Goal: Information Seeking & Learning: Learn about a topic

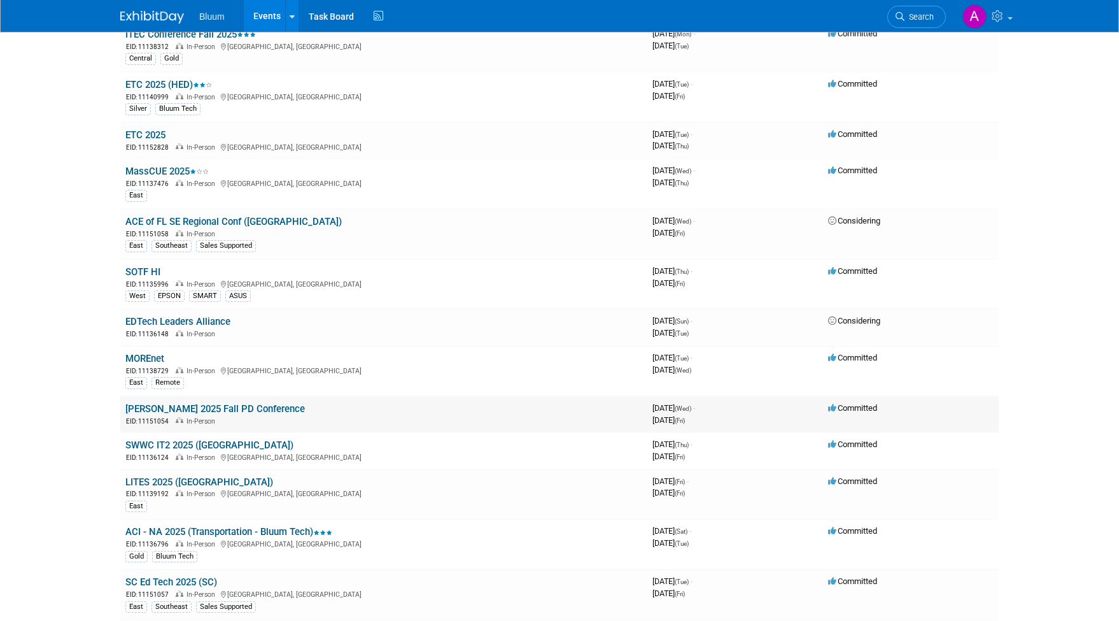
scroll to position [211, 0]
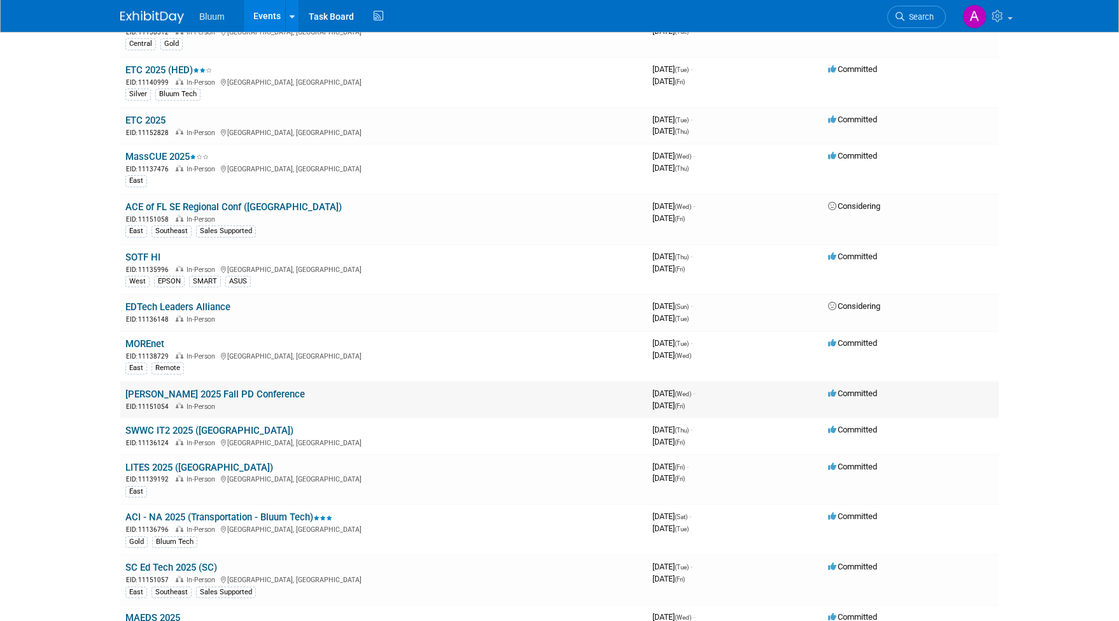
click at [219, 388] on link "[PERSON_NAME] 2025 Fall PD Conference" at bounding box center [215, 393] width 180 height 11
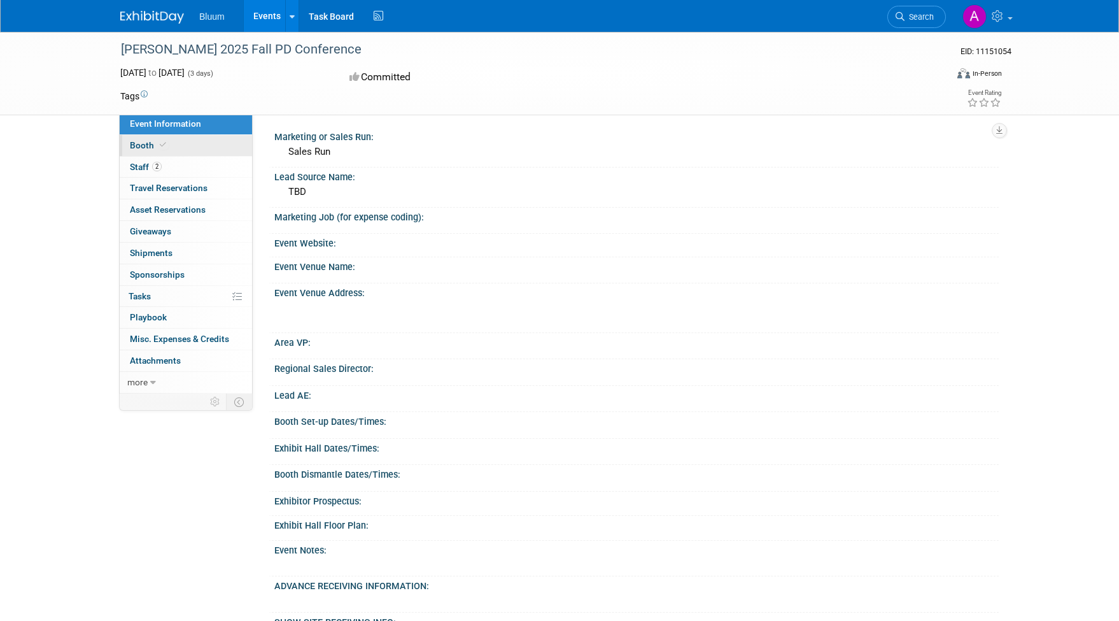
click at [174, 144] on link "Booth" at bounding box center [186, 145] width 132 height 21
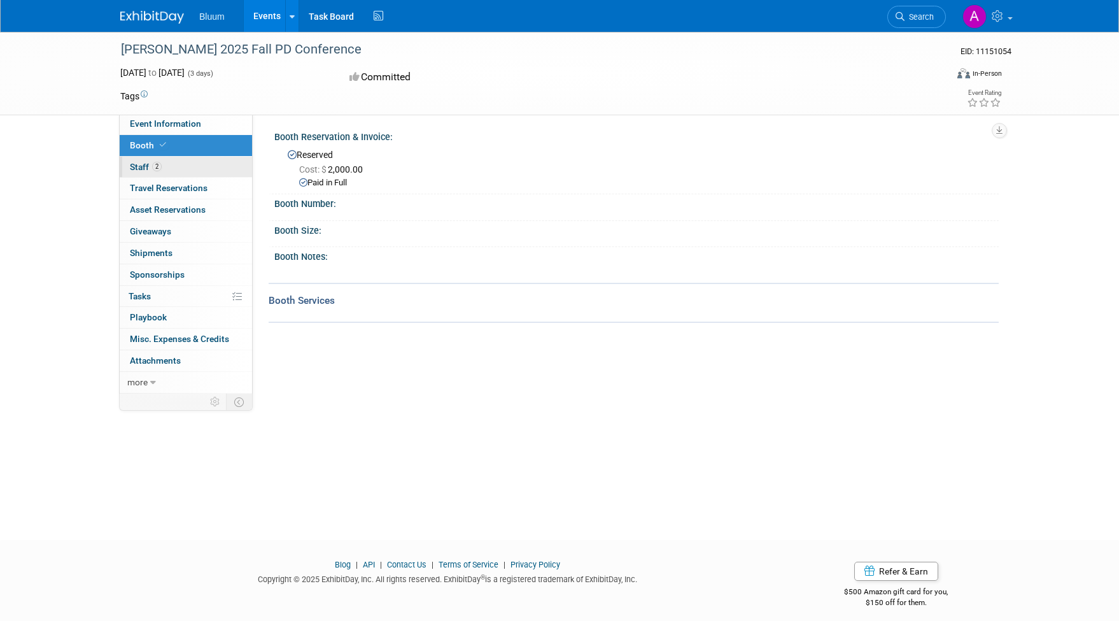
click at [164, 162] on link "2 Staff 2" at bounding box center [186, 167] width 132 height 21
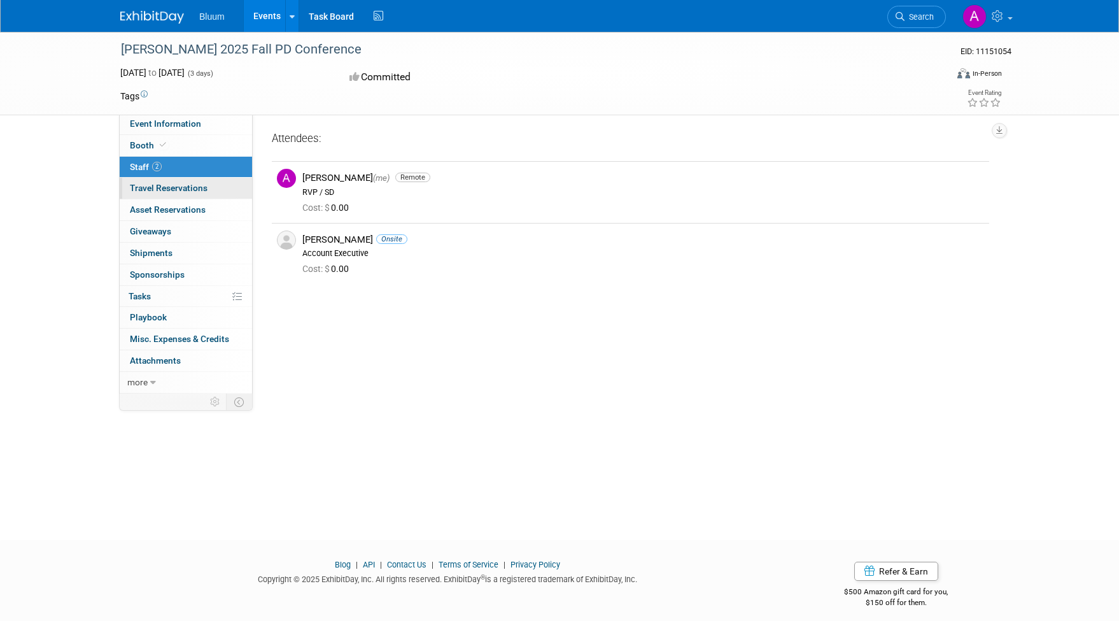
click at [177, 186] on span "Travel Reservations 0" at bounding box center [169, 188] width 78 height 10
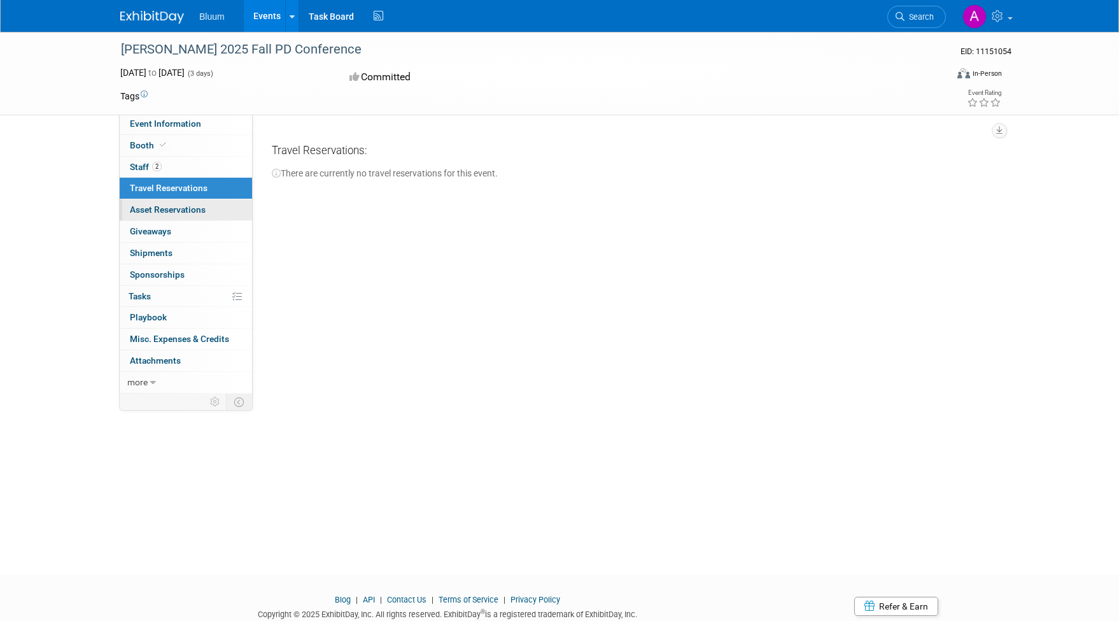
click at [180, 204] on span "Asset Reservations 0" at bounding box center [168, 209] width 76 height 10
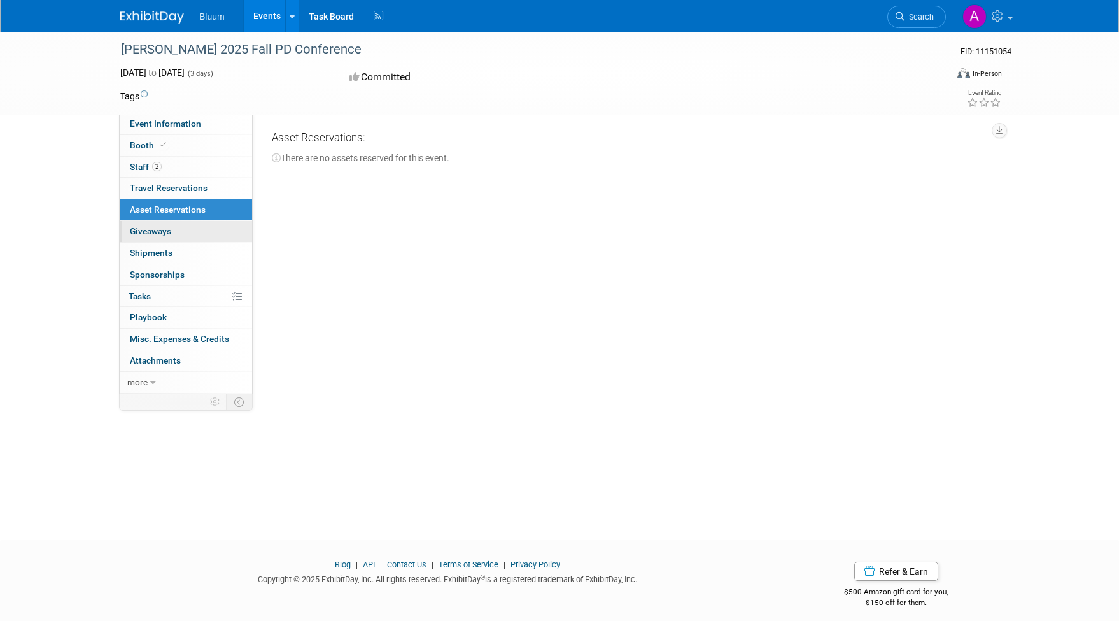
click at [178, 224] on link "0 Giveaways 0" at bounding box center [186, 231] width 132 height 21
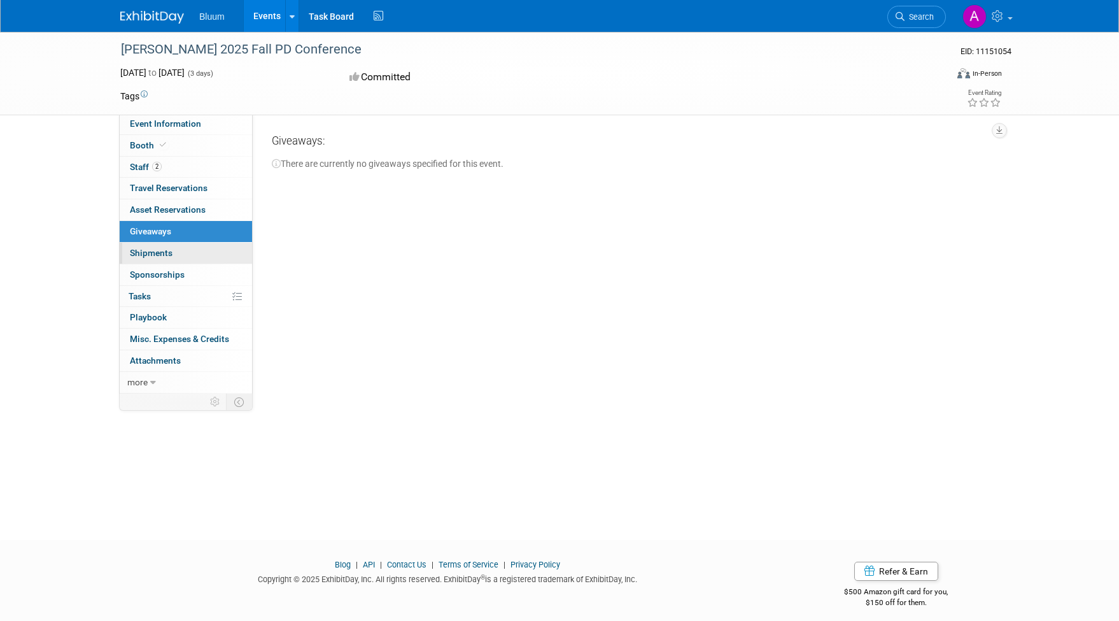
click at [177, 243] on link "0 Shipments 0" at bounding box center [186, 253] width 132 height 21
click at [183, 270] on span "Sponsorships 0" at bounding box center [157, 274] width 55 height 10
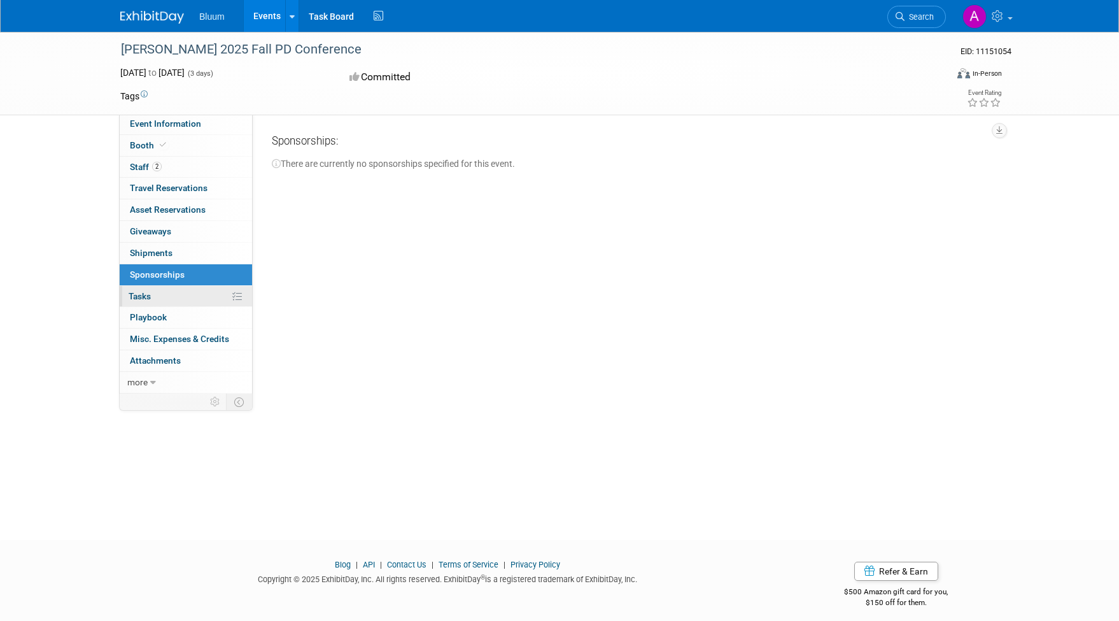
click at [186, 287] on link "0% Tasks 0%" at bounding box center [186, 296] width 132 height 21
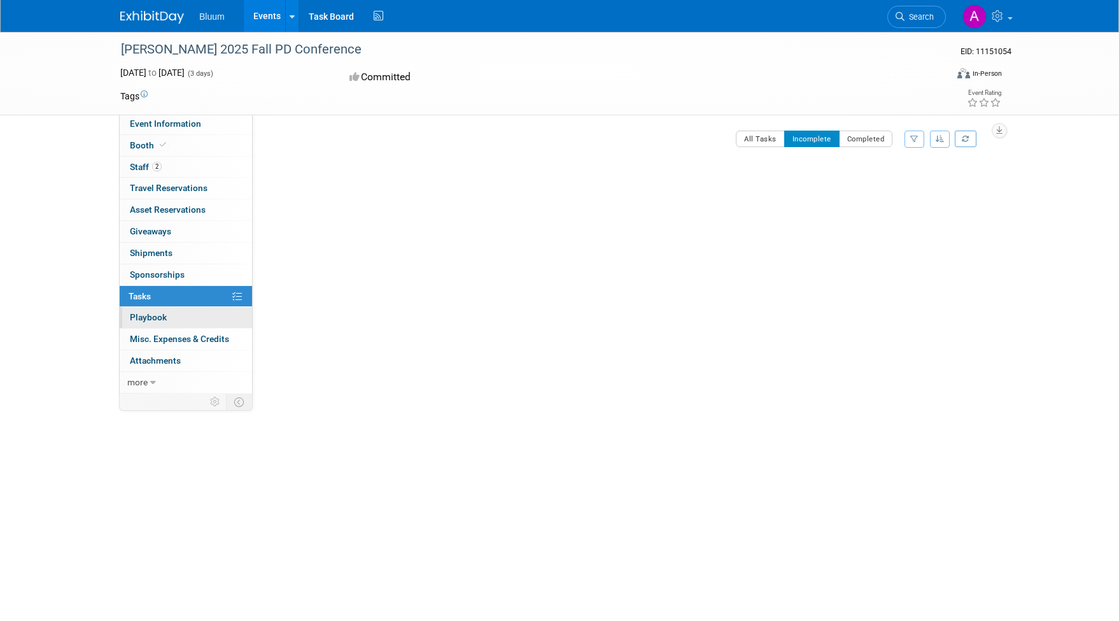
click at [183, 310] on link "0 Playbook 0" at bounding box center [186, 317] width 132 height 21
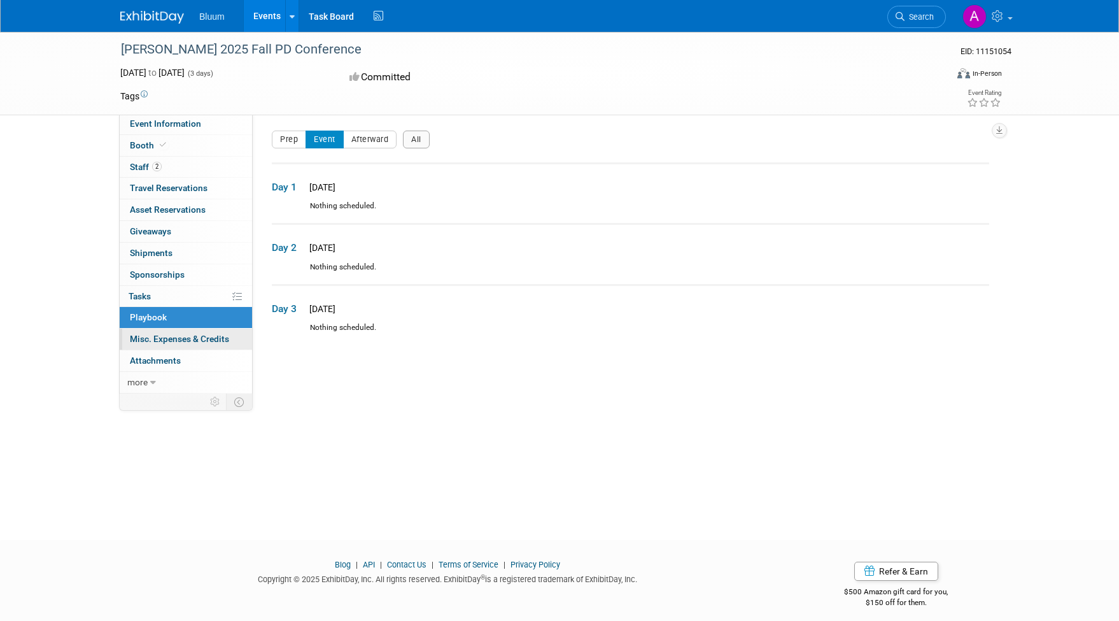
click at [177, 334] on span "Misc. Expenses & Credits 0" at bounding box center [179, 339] width 99 height 10
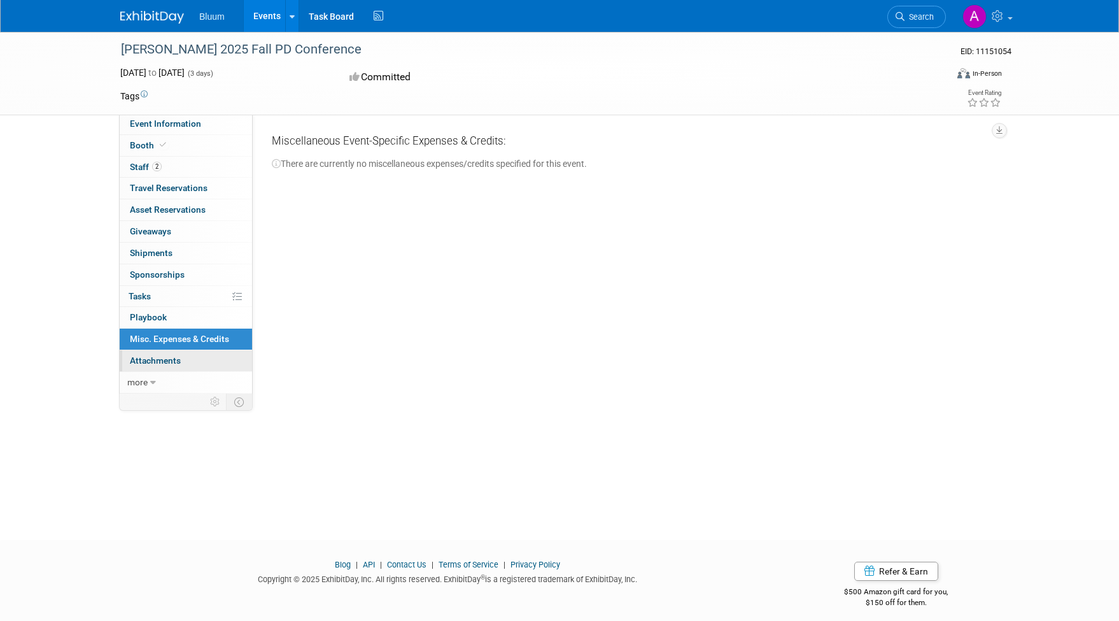
click at [180, 352] on link "0 Attachments 0" at bounding box center [186, 360] width 132 height 21
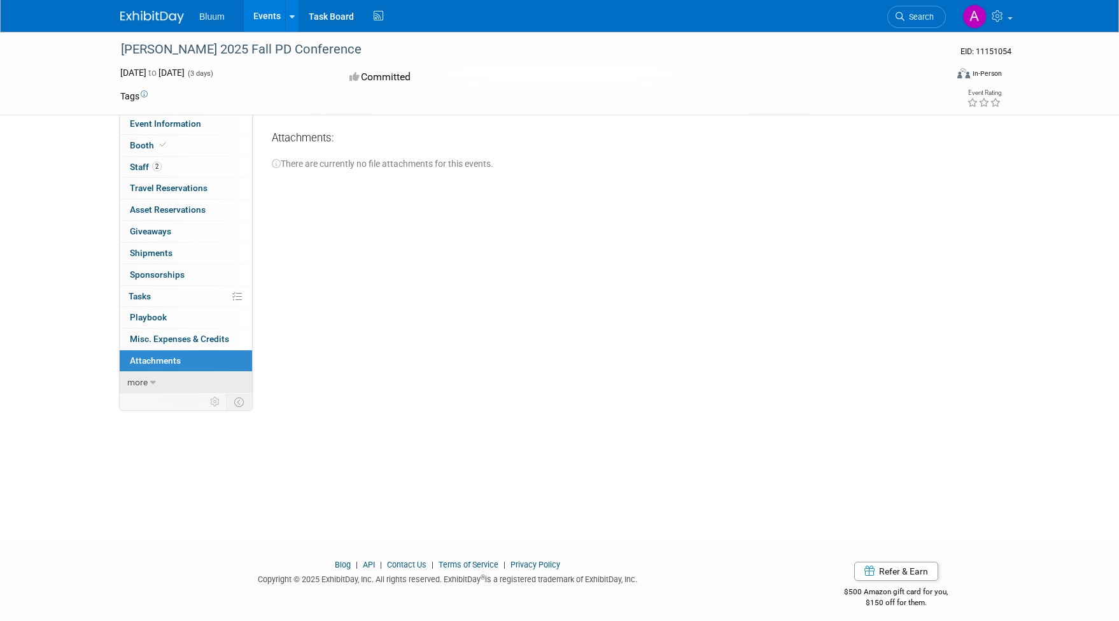
click at [167, 374] on link "more" at bounding box center [186, 382] width 132 height 21
click at [157, 399] on span "Event Binder (.pdf export)" at bounding box center [181, 404] width 102 height 10
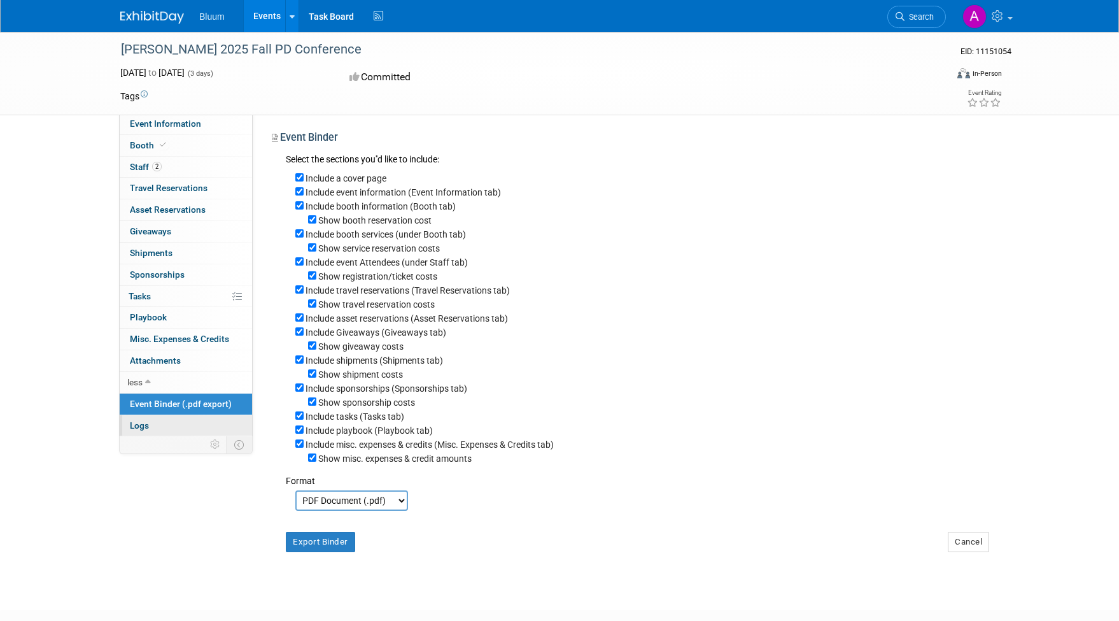
click at [146, 420] on span "Logs" at bounding box center [139, 425] width 19 height 10
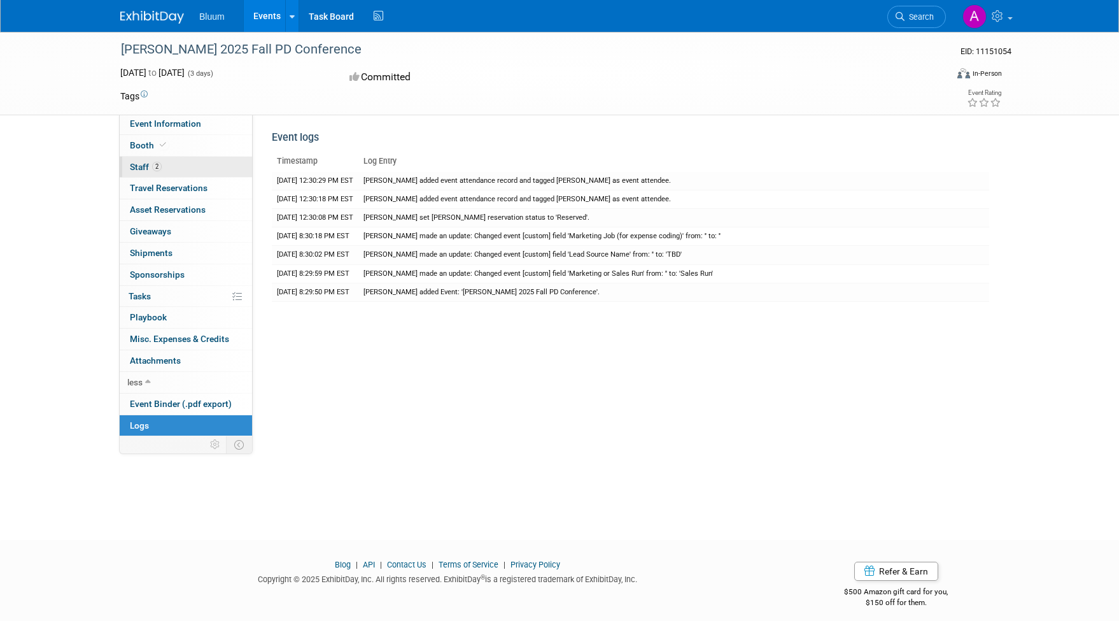
click at [163, 157] on link "2 Staff 2" at bounding box center [186, 167] width 132 height 21
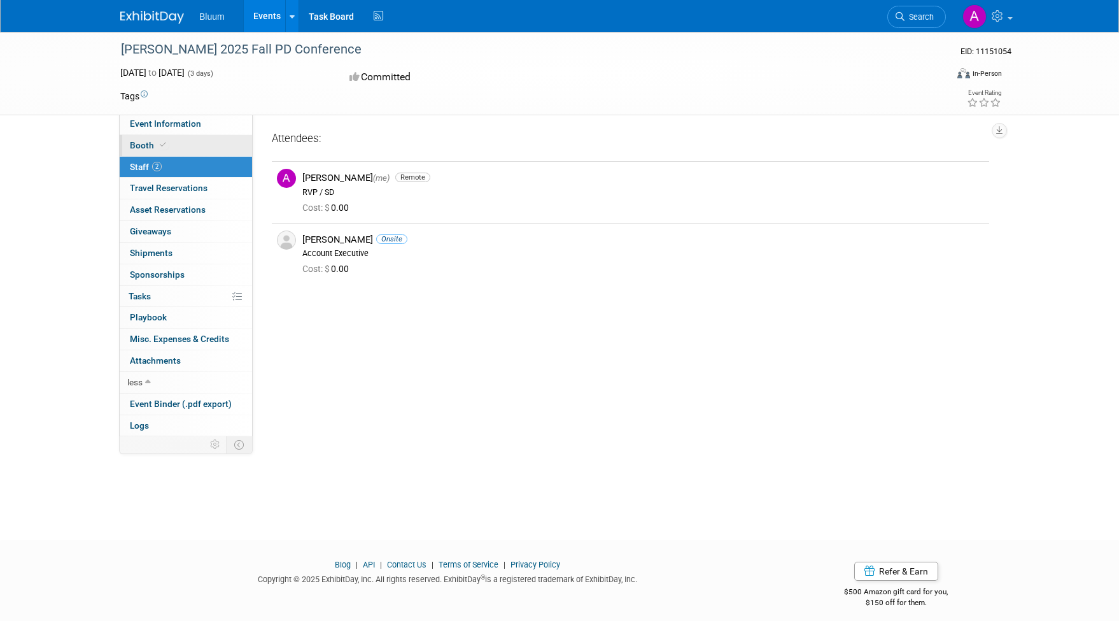
click at [166, 145] on span at bounding box center [162, 145] width 11 height 10
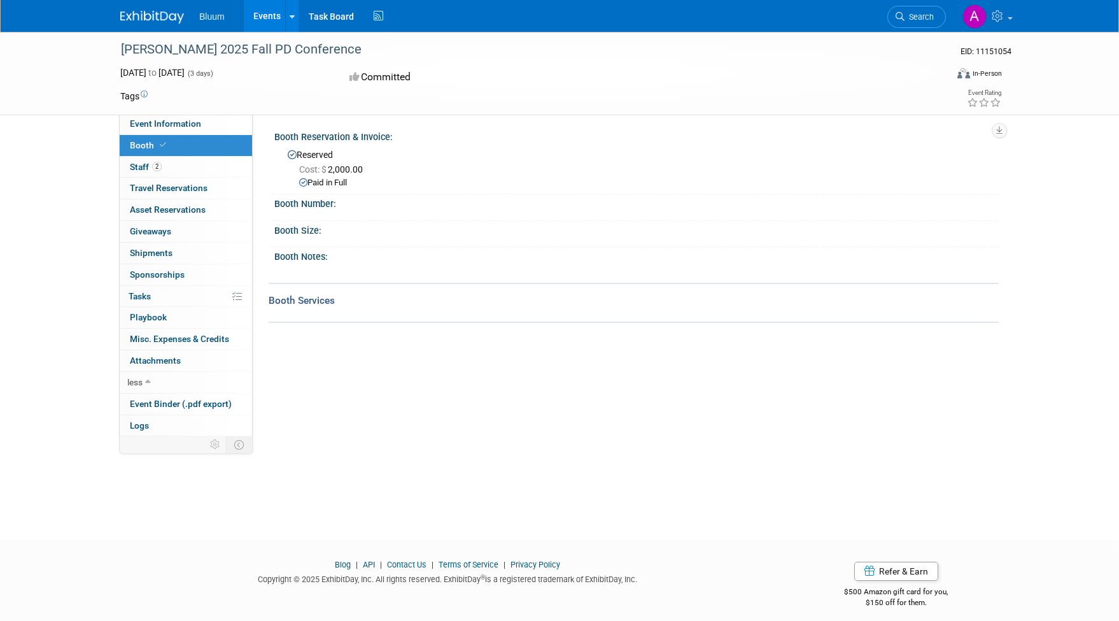
click at [348, 201] on div "Booth Number:" at bounding box center [636, 202] width 725 height 16
click at [175, 129] on link "Event Information" at bounding box center [186, 123] width 132 height 21
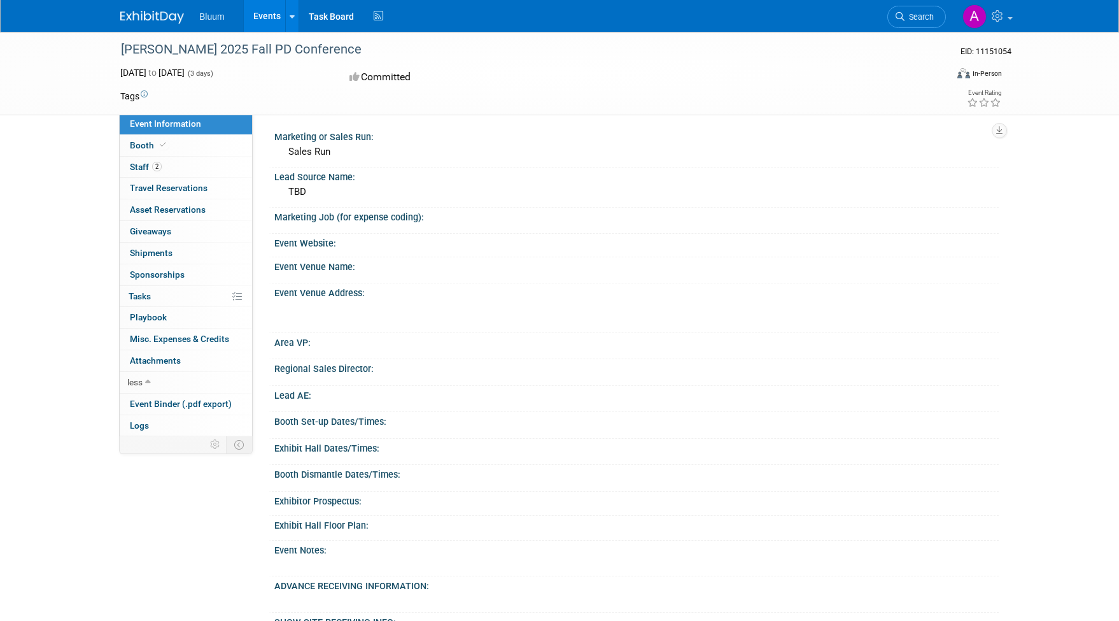
click at [317, 192] on div "TBD" at bounding box center [637, 192] width 706 height 20
click at [317, 188] on div "TBD" at bounding box center [637, 192] width 706 height 20
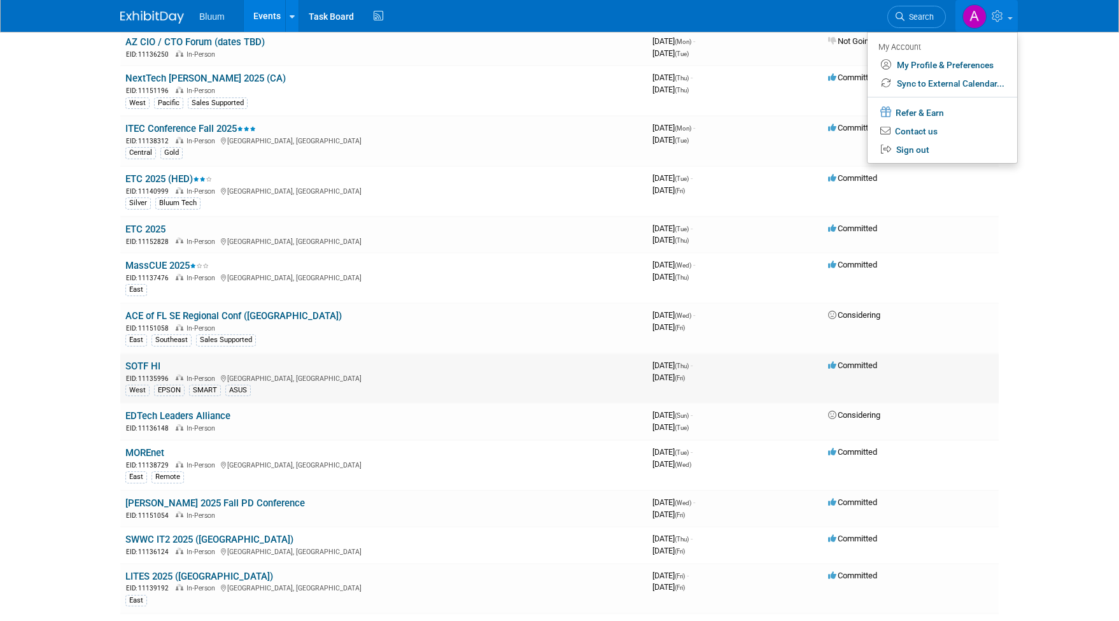
scroll to position [204, 0]
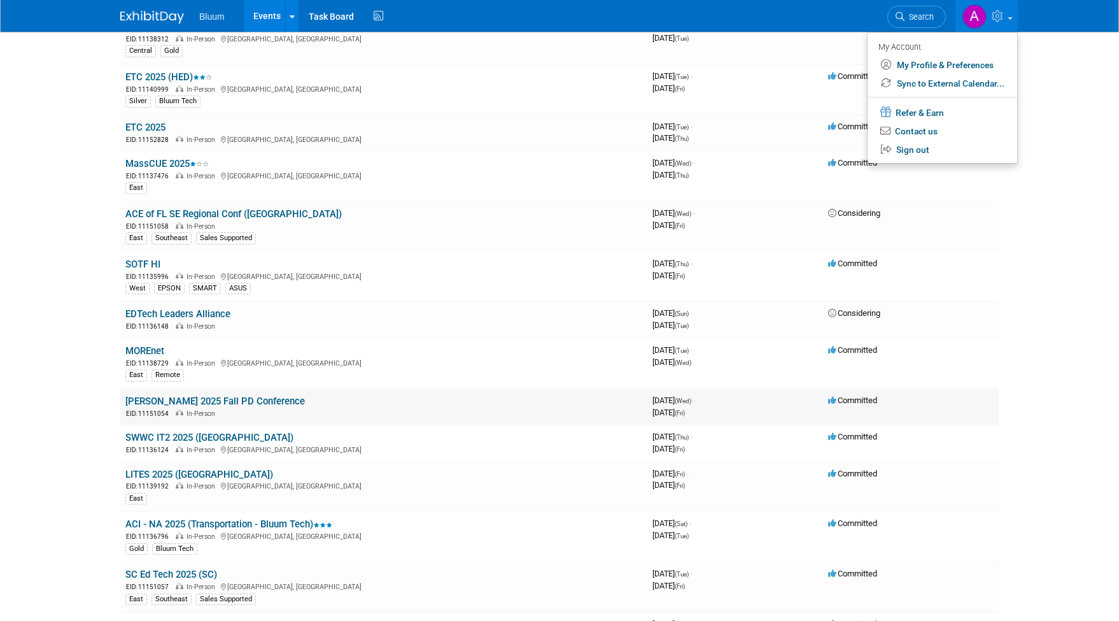
click at [212, 395] on link "[PERSON_NAME] 2025 Fall PD Conference" at bounding box center [215, 400] width 180 height 11
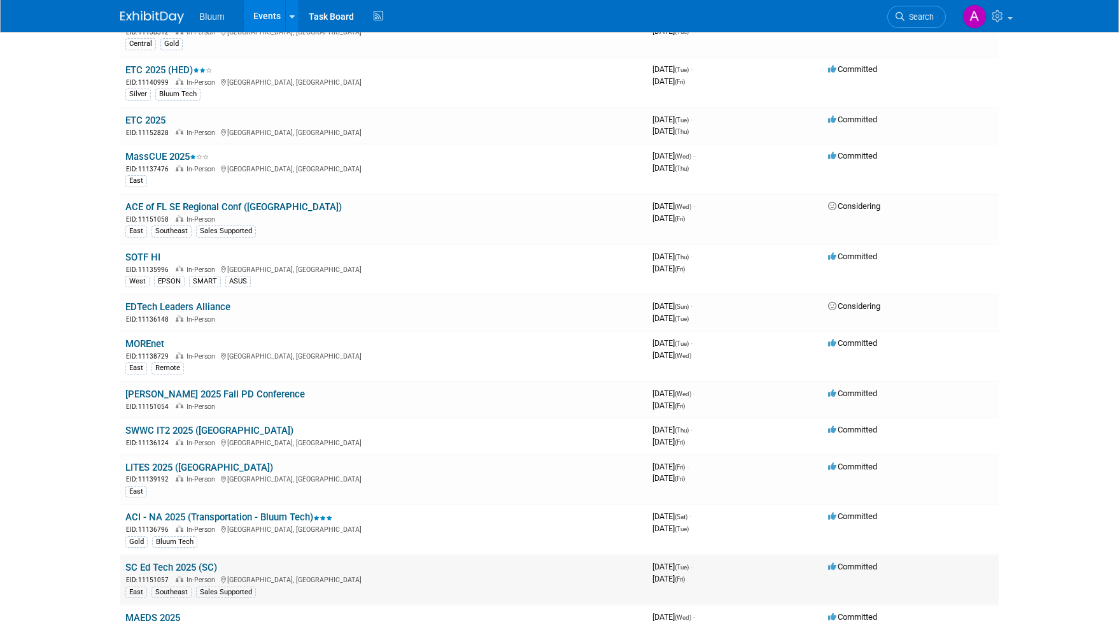
click at [158, 562] on link "SC Ed Tech 2025 (SC)" at bounding box center [171, 567] width 92 height 11
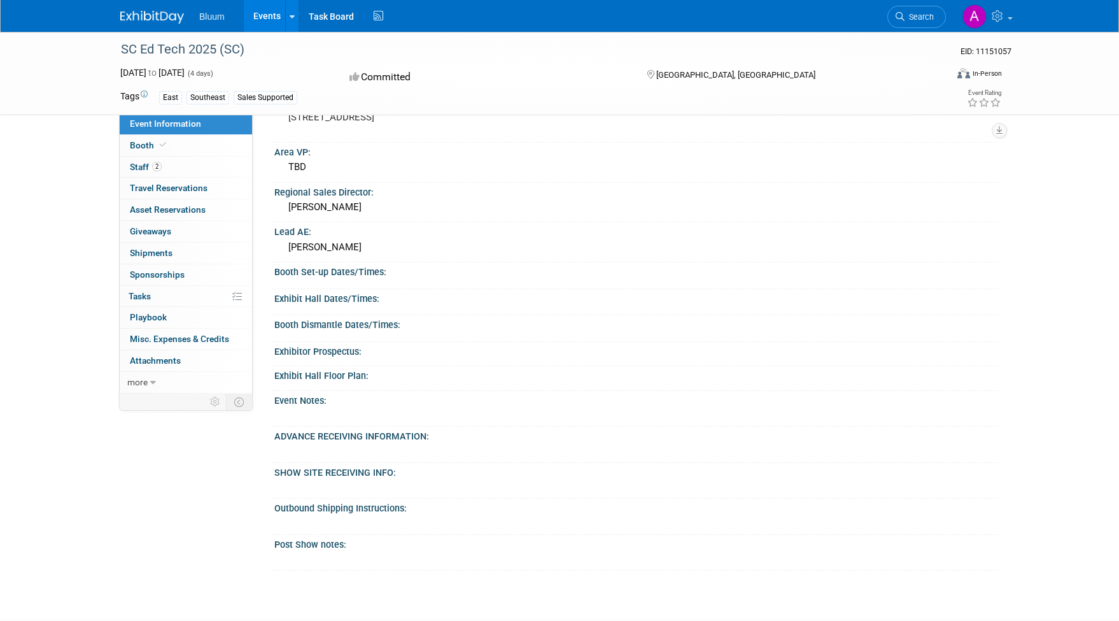
scroll to position [247, 0]
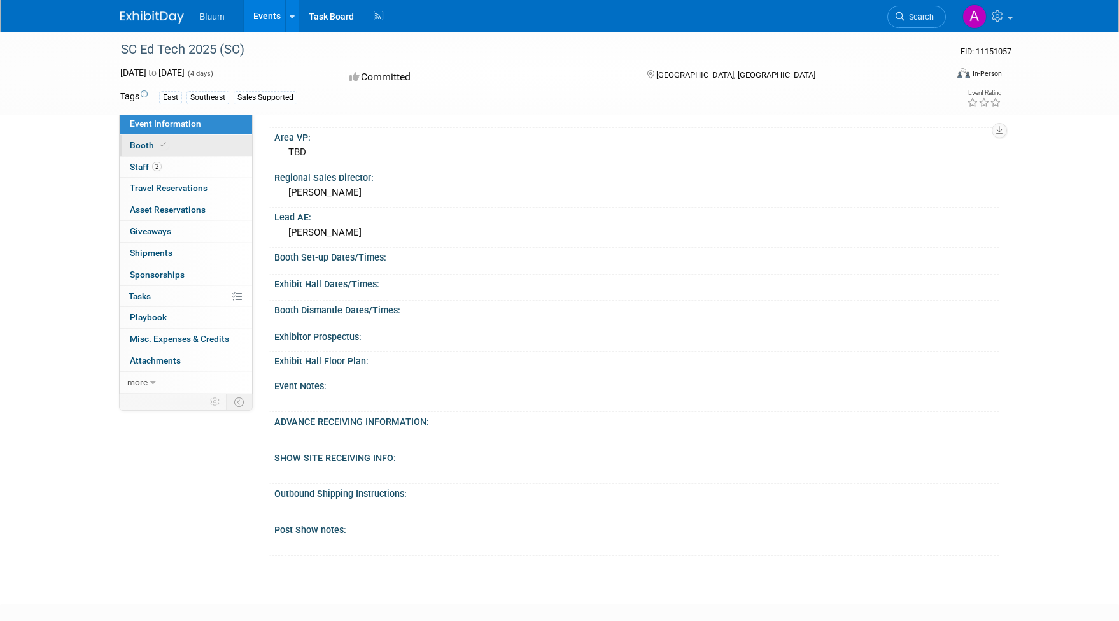
click at [167, 139] on link "Booth" at bounding box center [186, 145] width 132 height 21
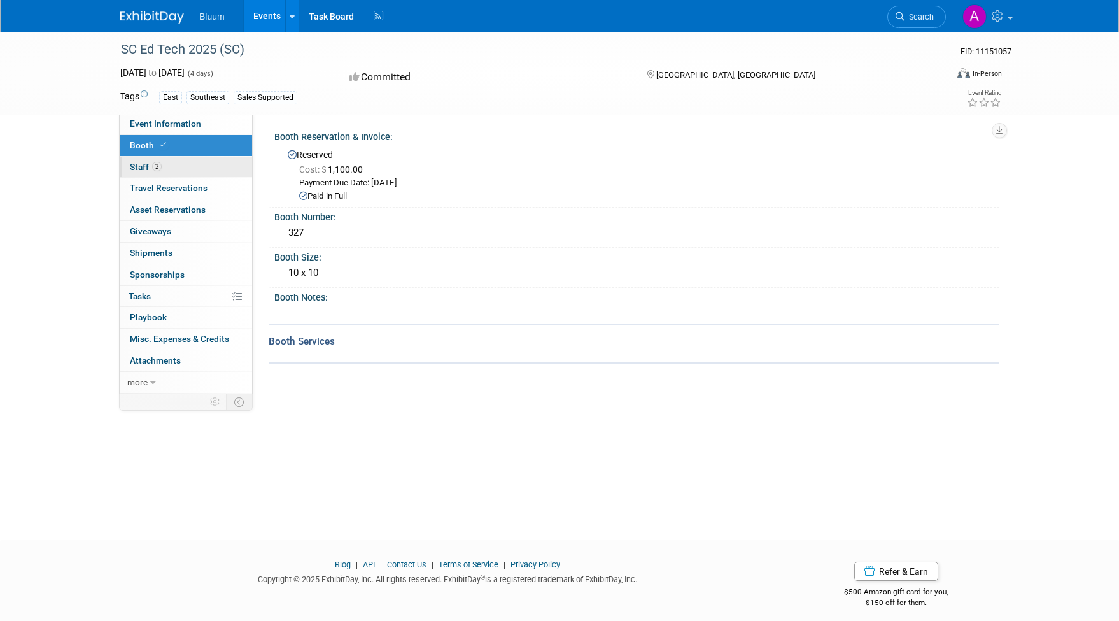
click at [183, 164] on link "2 Staff 2" at bounding box center [186, 167] width 132 height 21
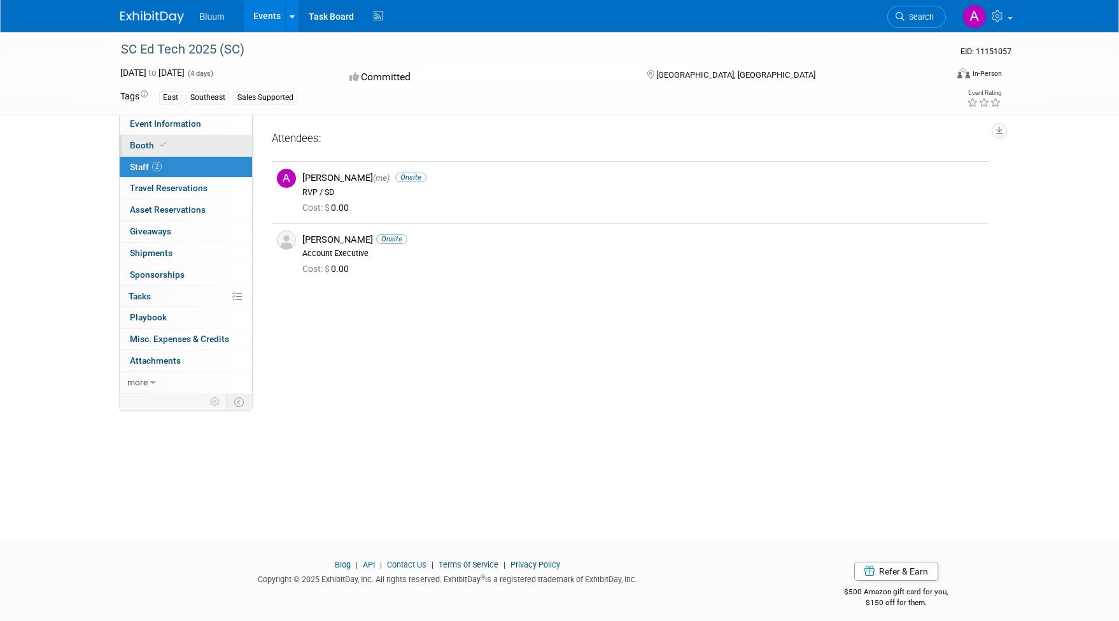
click at [183, 140] on link "Booth" at bounding box center [186, 145] width 132 height 21
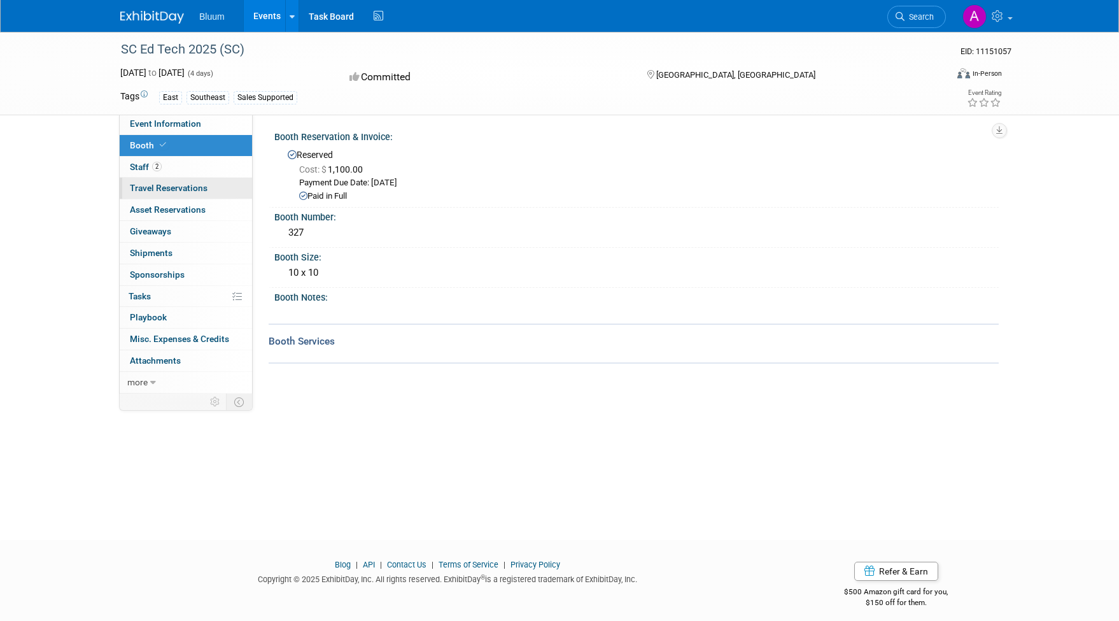
click at [194, 194] on link "0 Travel Reservations 0" at bounding box center [186, 188] width 132 height 21
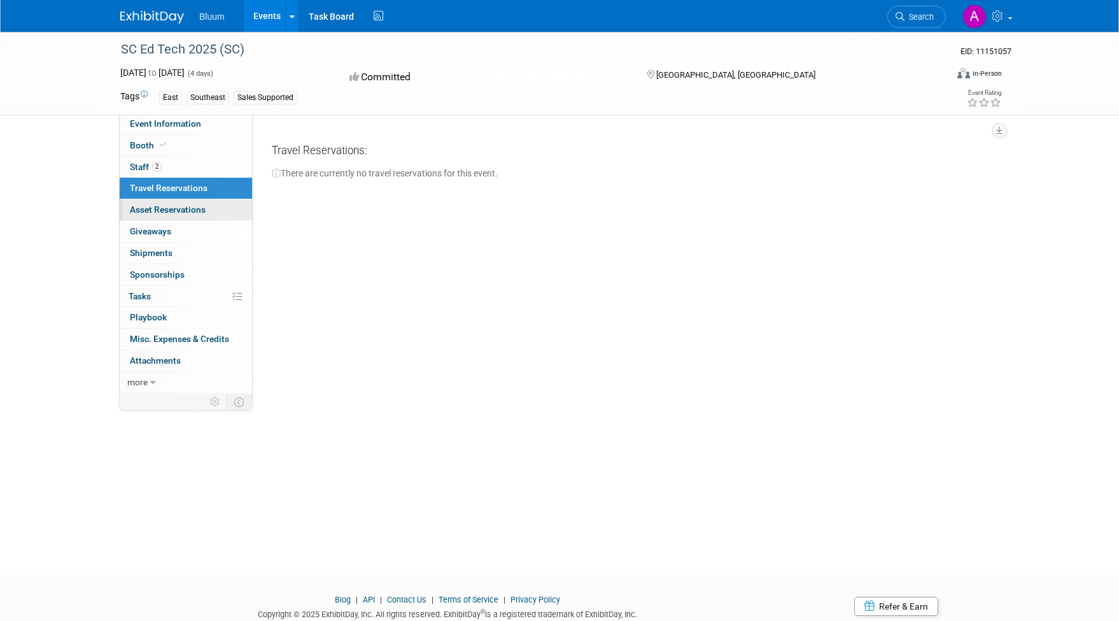
click at [192, 209] on span "Asset Reservations 0" at bounding box center [168, 209] width 76 height 10
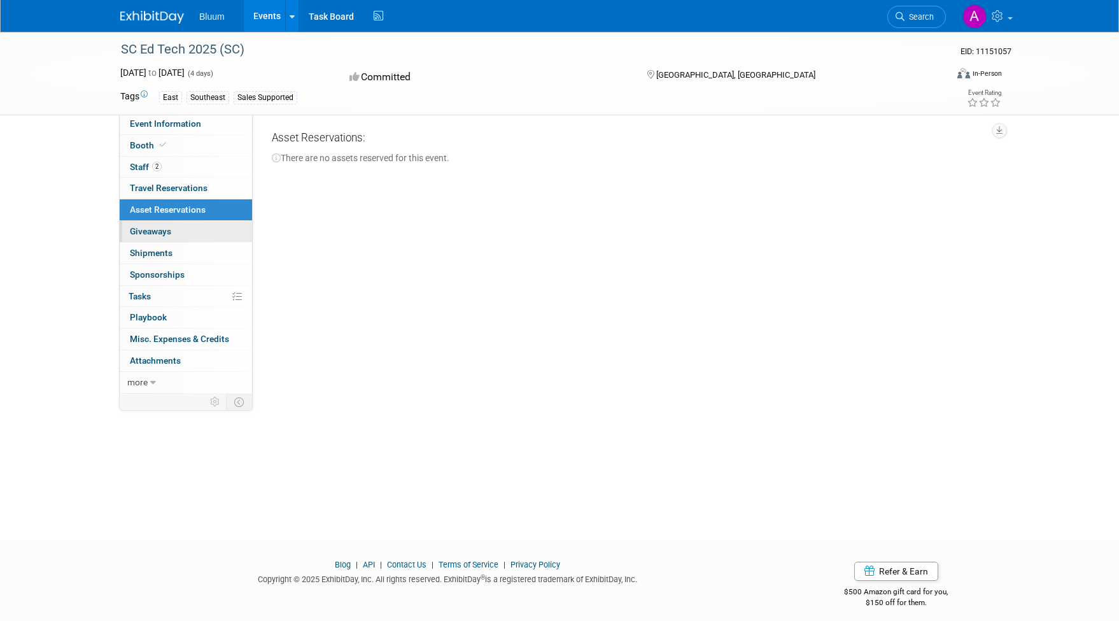
click at [190, 224] on link "0 Giveaways 0" at bounding box center [186, 231] width 132 height 21
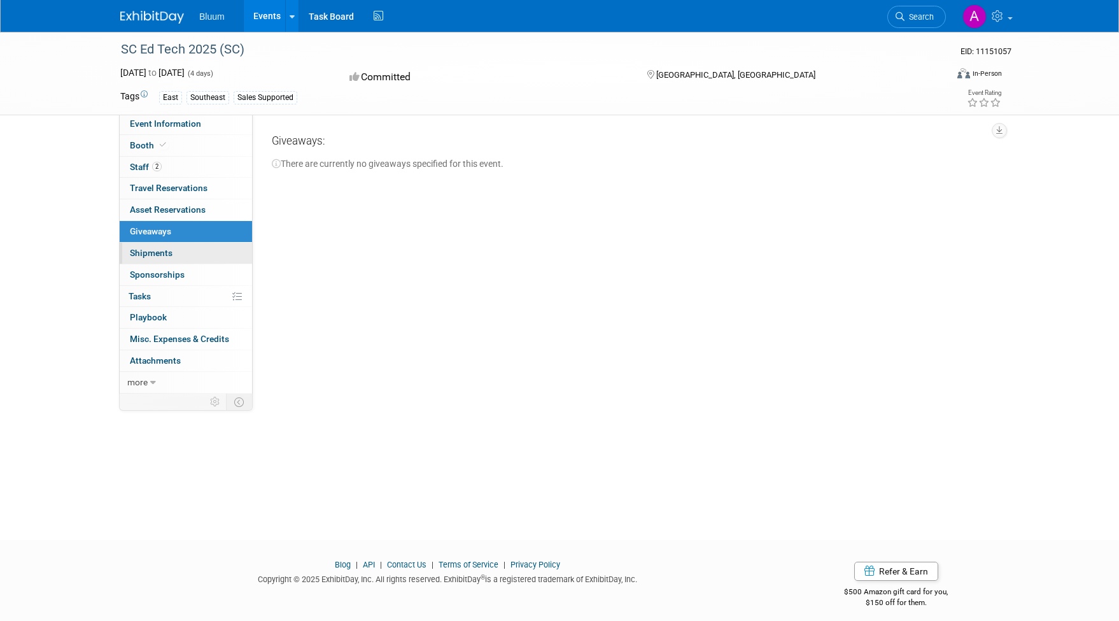
click at [189, 245] on link "0 Shipments 0" at bounding box center [186, 253] width 132 height 21
click at [185, 272] on link "0 Sponsorships 0" at bounding box center [186, 274] width 132 height 21
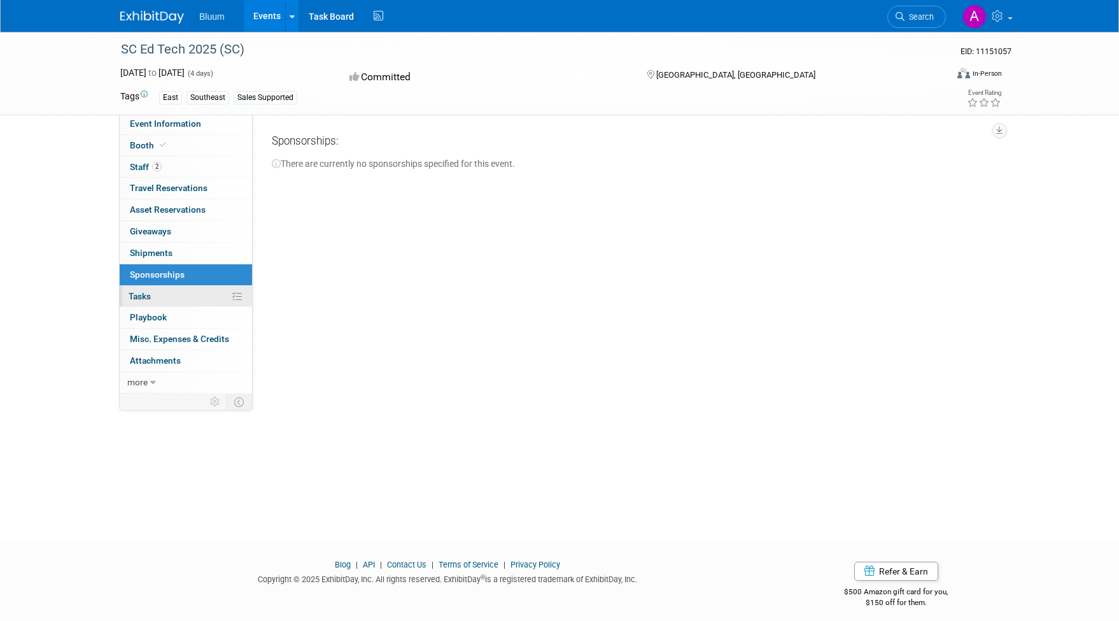
click at [184, 292] on link "0% Tasks 0%" at bounding box center [186, 296] width 132 height 21
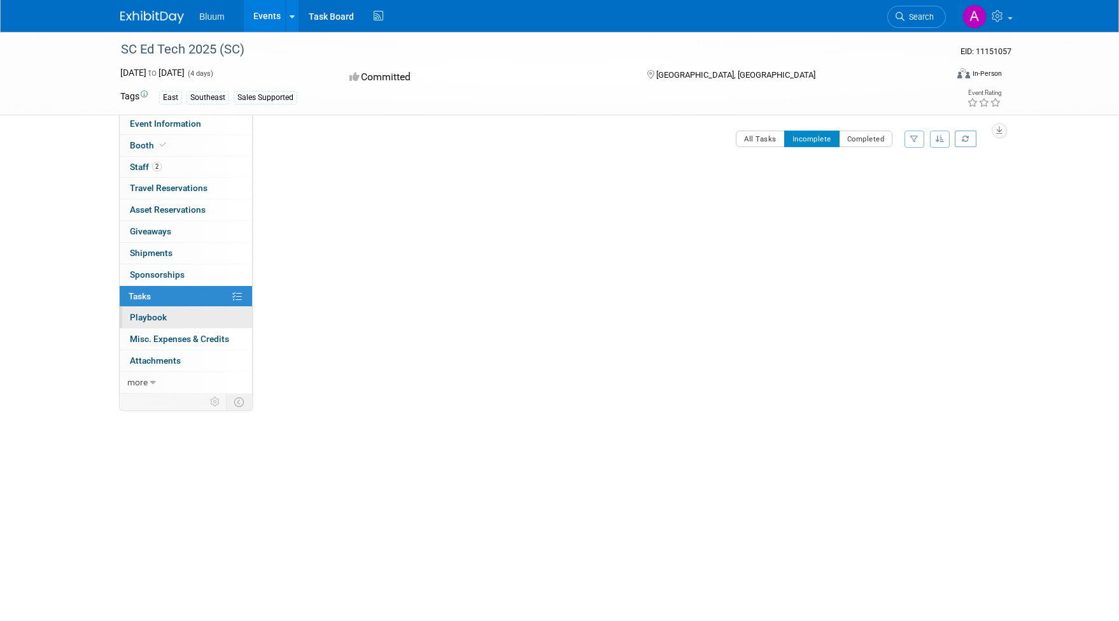
click at [178, 313] on link "0 Playbook 0" at bounding box center [186, 317] width 132 height 21
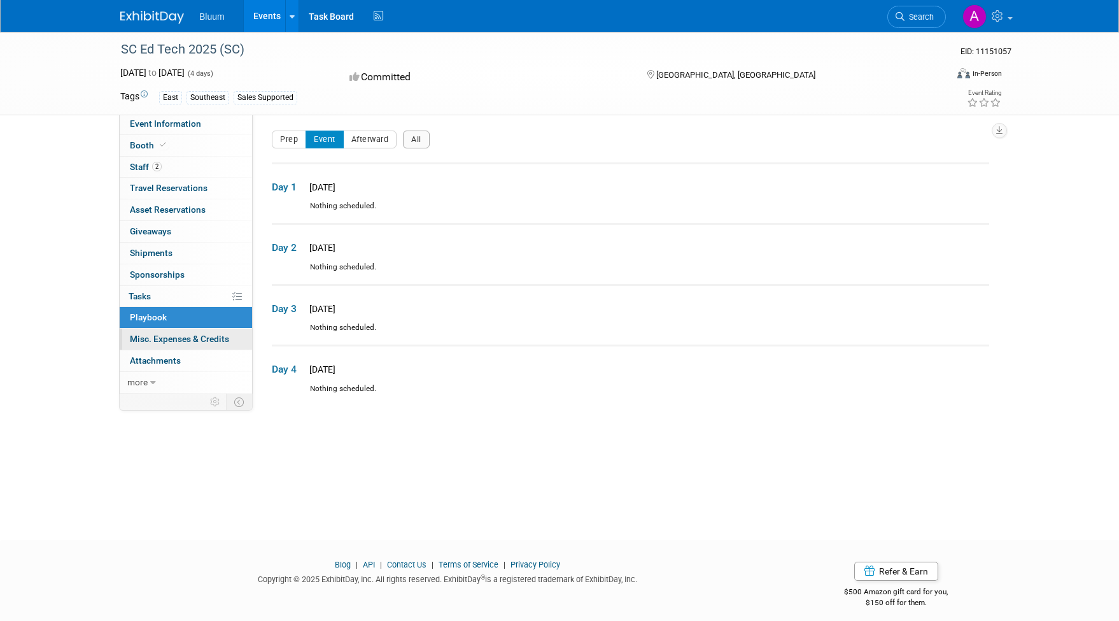
click at [171, 334] on span "Misc. Expenses & Credits 0" at bounding box center [179, 339] width 99 height 10
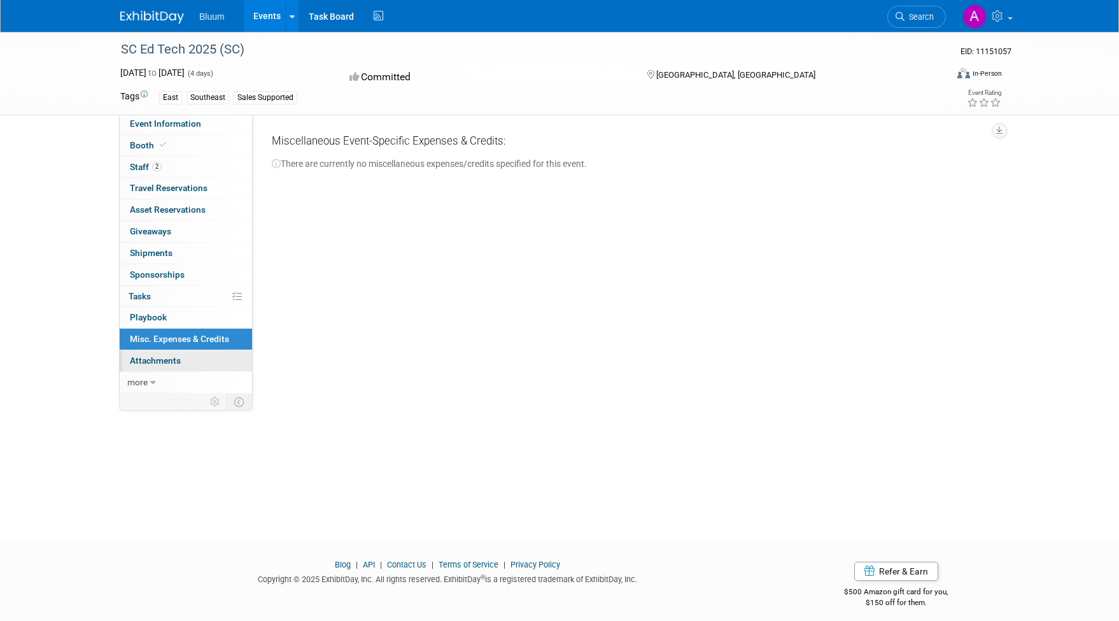
click at [169, 359] on span "Attachments 0" at bounding box center [155, 360] width 51 height 10
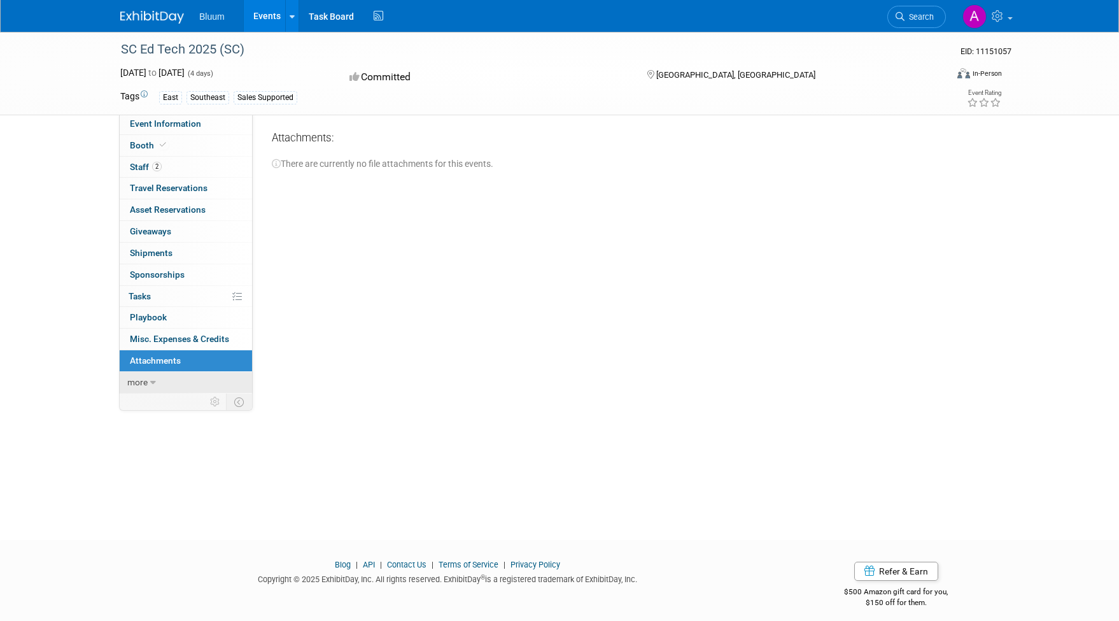
click at [152, 381] on link "more" at bounding box center [186, 382] width 132 height 21
click at [148, 399] on span "Event Binder (.pdf export)" at bounding box center [181, 404] width 102 height 10
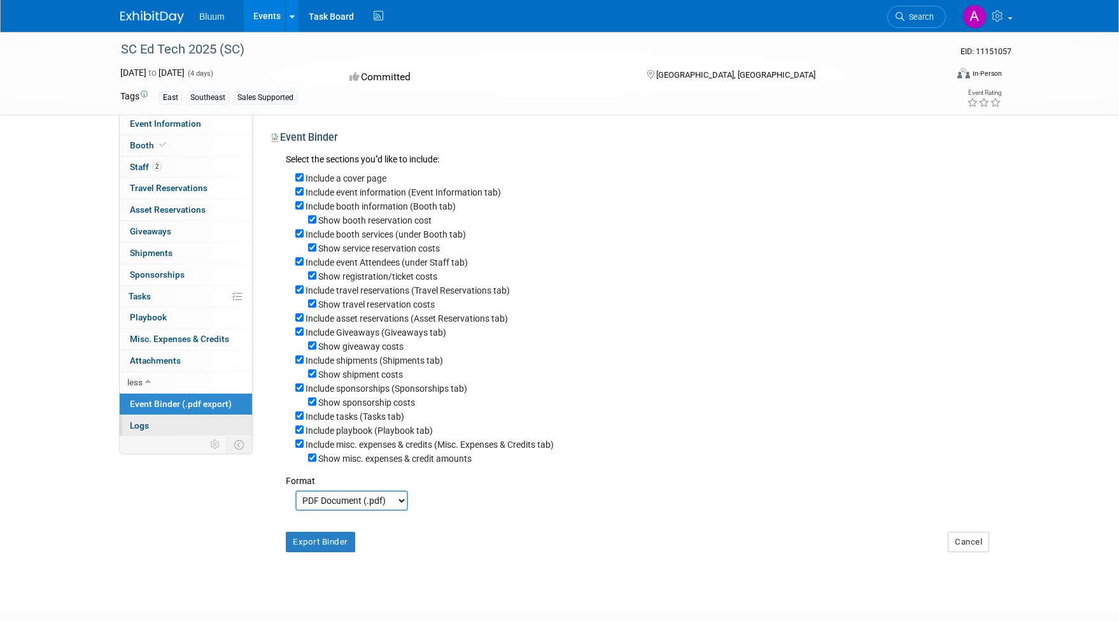
click at [143, 415] on link "Logs" at bounding box center [186, 425] width 132 height 21
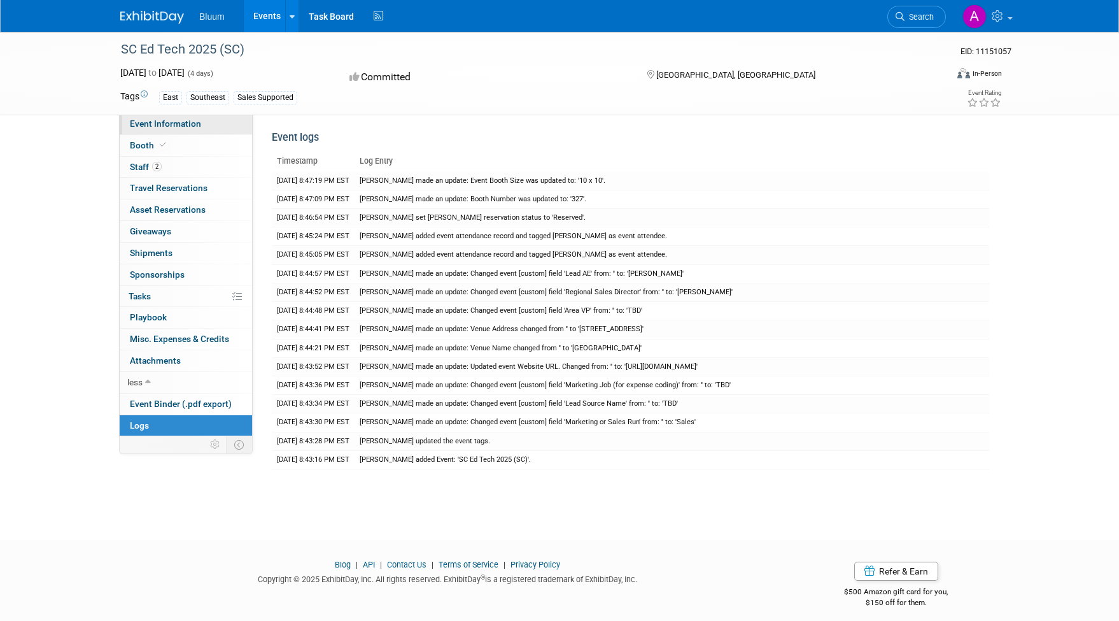
click at [160, 127] on span "Event Information" at bounding box center [165, 123] width 71 height 10
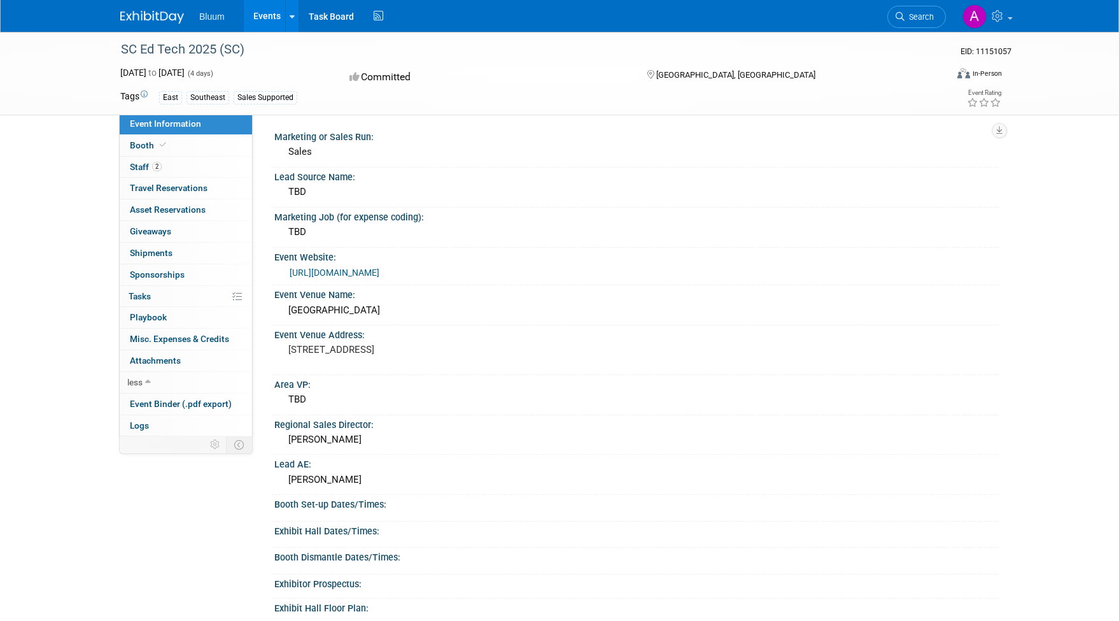
click at [326, 269] on link "[URL][DOMAIN_NAME]" at bounding box center [335, 272] width 90 height 10
